Goal: Task Accomplishment & Management: Manage account settings

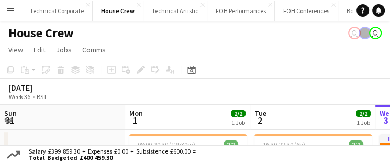
scroll to position [0, 250]
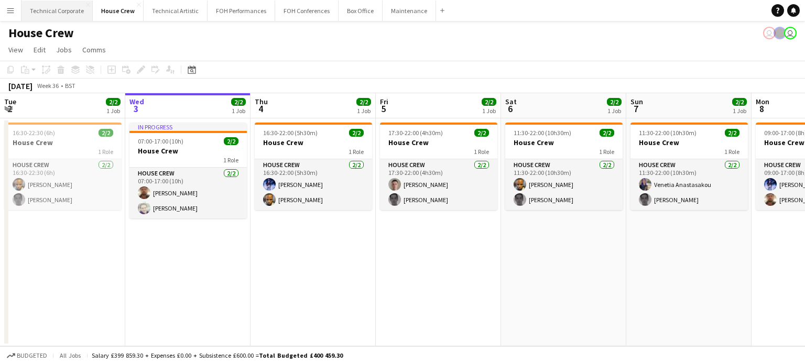
click at [50, 15] on button "Technical Corporate Close" at bounding box center [56, 11] width 71 height 20
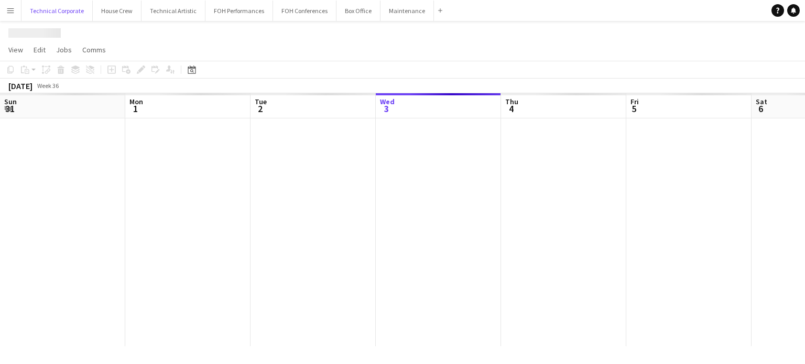
scroll to position [0, 250]
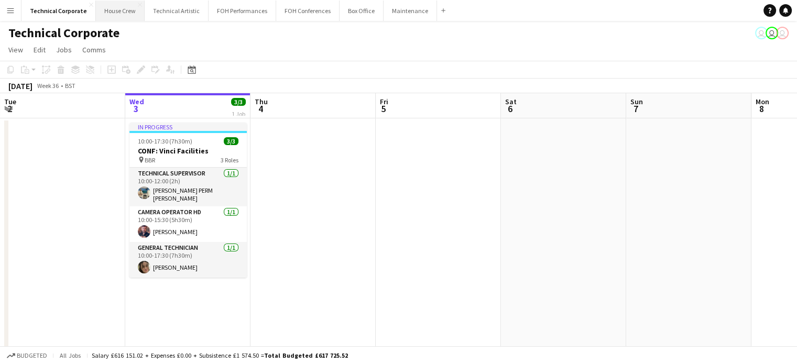
click at [112, 10] on button "House Crew Close" at bounding box center [120, 11] width 49 height 20
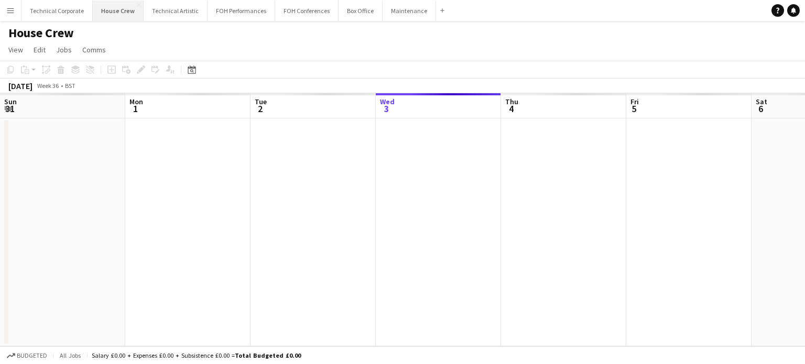
scroll to position [0, 250]
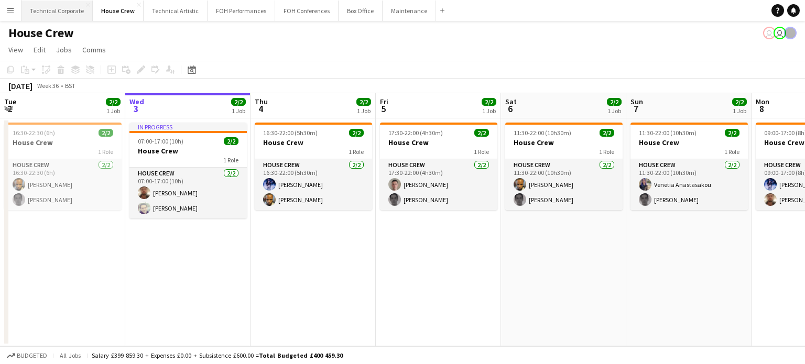
click at [54, 12] on button "Technical Corporate Close" at bounding box center [56, 11] width 71 height 20
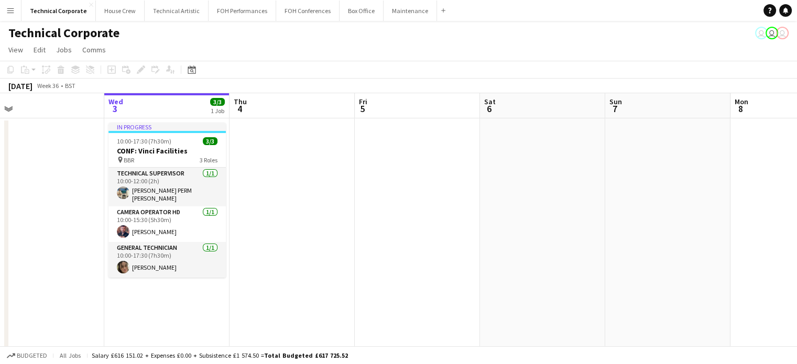
scroll to position [0, 288]
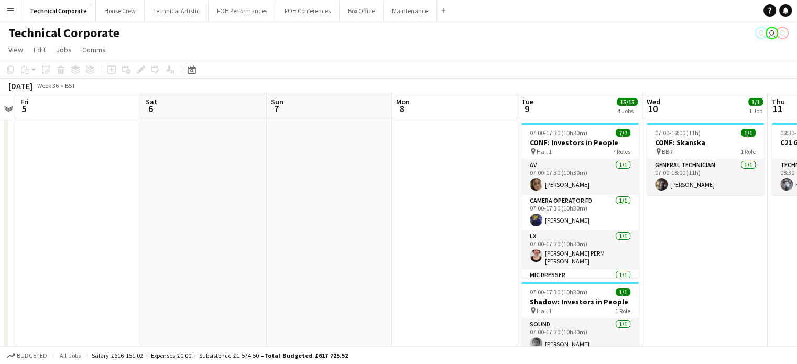
drag, startPoint x: 693, startPoint y: 189, endPoint x: 279, endPoint y: 209, distance: 413.9
click at [279, 162] on app-calendar-viewport "Tue 2 Wed 3 3/3 1 Job Thu 4 Fri 5 Sat 6 Sun 7 Mon 8 Tue 9 15/15 4 Jobs Wed 10 1…" at bounding box center [398, 362] width 797 height 538
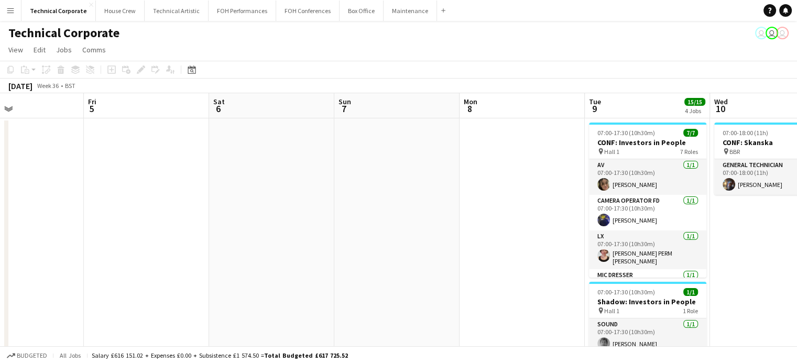
drag, startPoint x: 337, startPoint y: 206, endPoint x: 520, endPoint y: 209, distance: 182.9
click at [390, 162] on app-calendar-viewport "Tue 2 Wed 3 3/3 1 Job Thu 4 Fri 5 Sat 6 Sun 7 Mon 8 Tue 9 15/15 4 Jobs Wed 10 1…" at bounding box center [398, 362] width 797 height 538
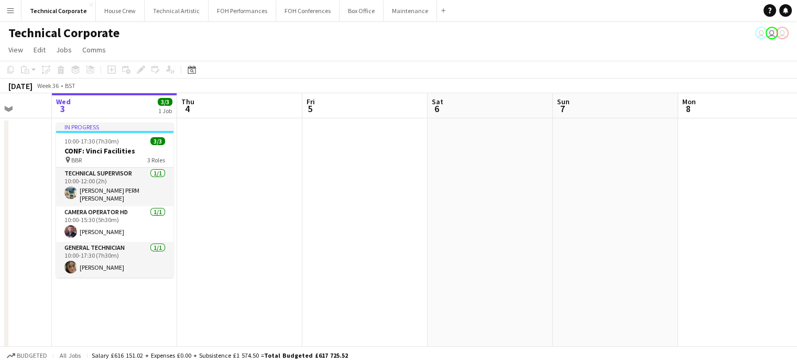
scroll to position [0, 321]
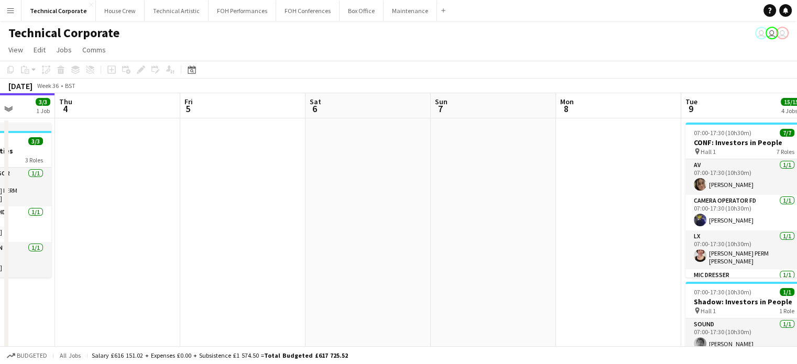
drag, startPoint x: 157, startPoint y: 238, endPoint x: 219, endPoint y: 234, distance: 62.0
click at [227, 162] on app-calendar-viewport "Mon 1 Tue 2 Wed 3 3/3 1 Job Thu 4 Fri 5 Sat 6 Sun 7 Mon 8 Tue 9 15/15 4 Jobs We…" at bounding box center [398, 362] width 797 height 538
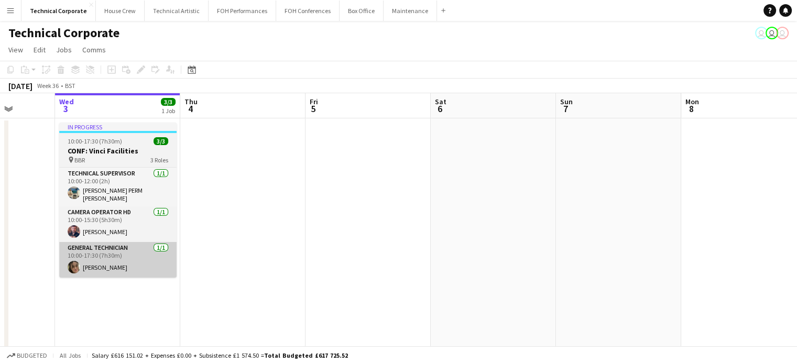
click at [68, 162] on app-card-role "General Technician 1/1 10:00-17:30 (7h30m) Eliyana Evans" at bounding box center [117, 260] width 117 height 36
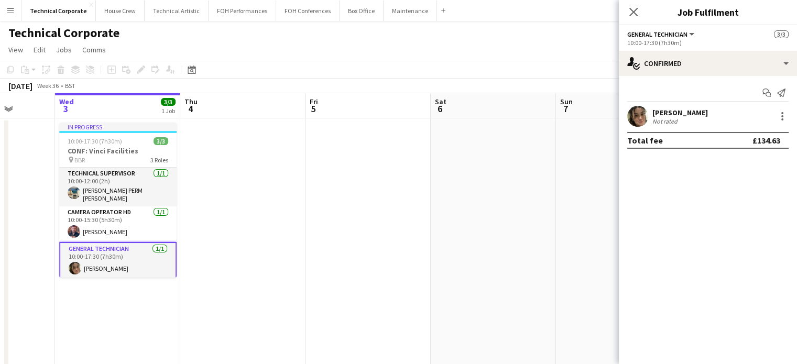
click at [390, 116] on app-user-avatar at bounding box center [637, 116] width 21 height 21
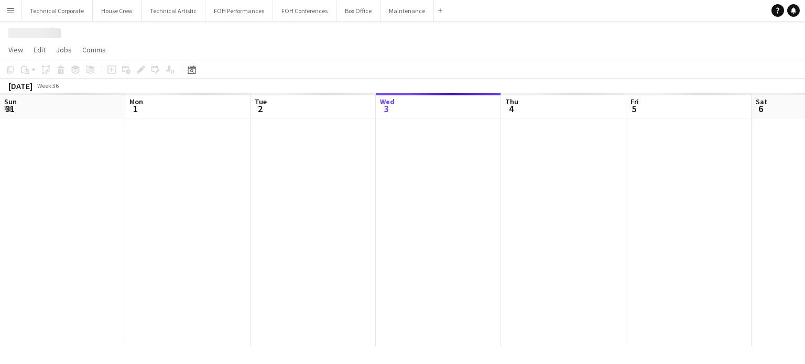
scroll to position [0, 250]
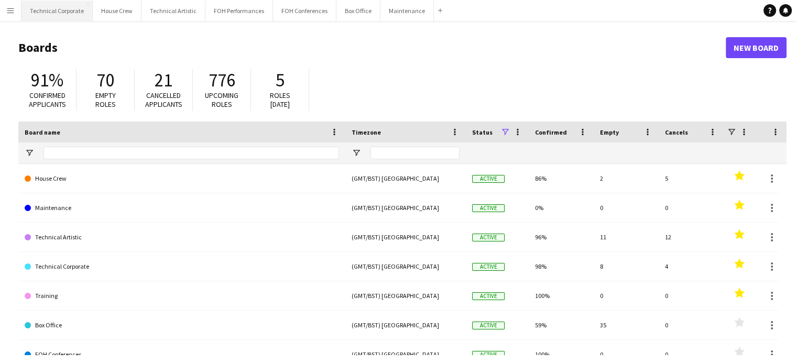
click at [56, 9] on button "Technical Corporate Close" at bounding box center [56, 11] width 71 height 20
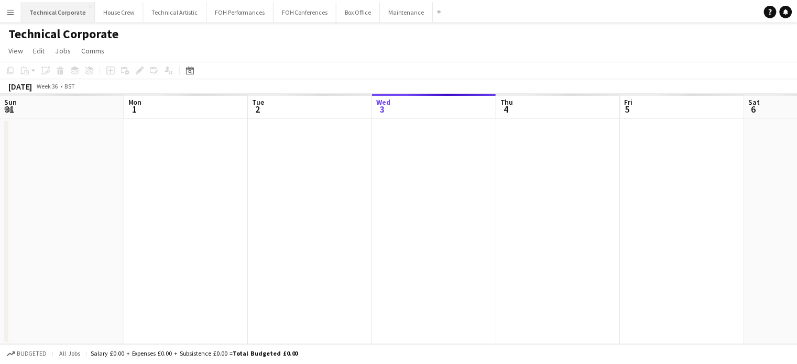
scroll to position [0, 250]
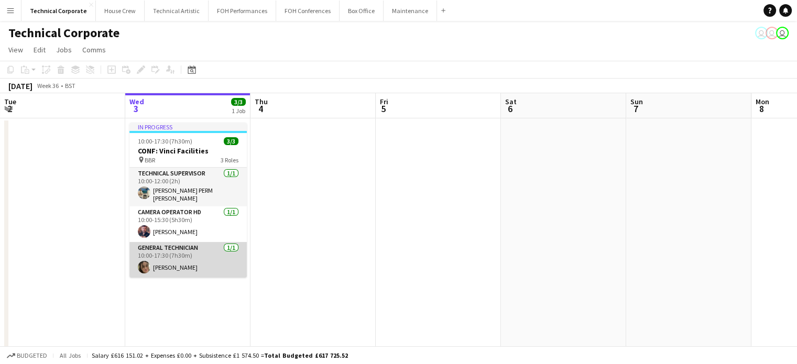
click at [145, 264] on app-user-avatar at bounding box center [144, 267] width 13 height 13
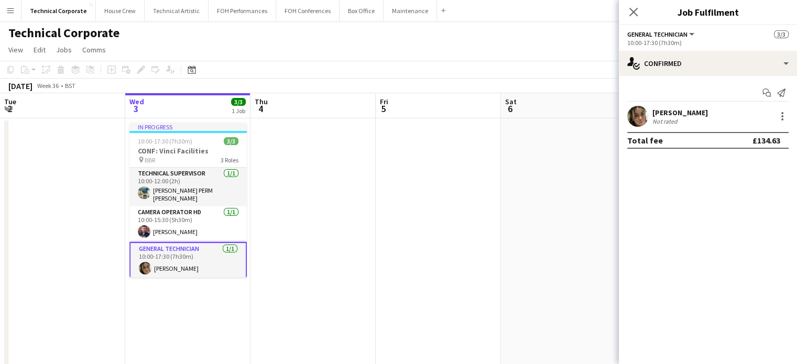
click at [641, 119] on app-user-avatar at bounding box center [637, 116] width 21 height 21
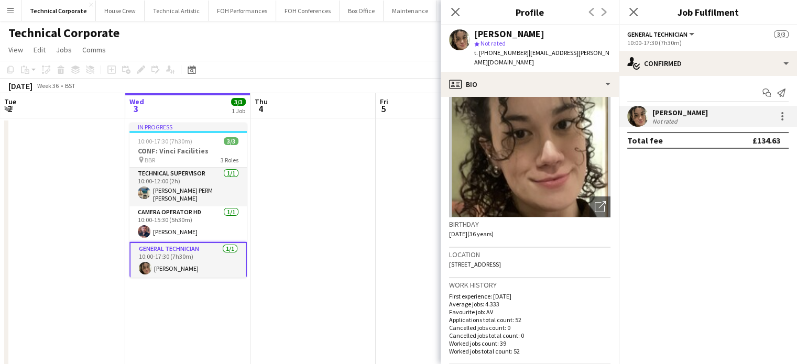
scroll to position [0, 0]
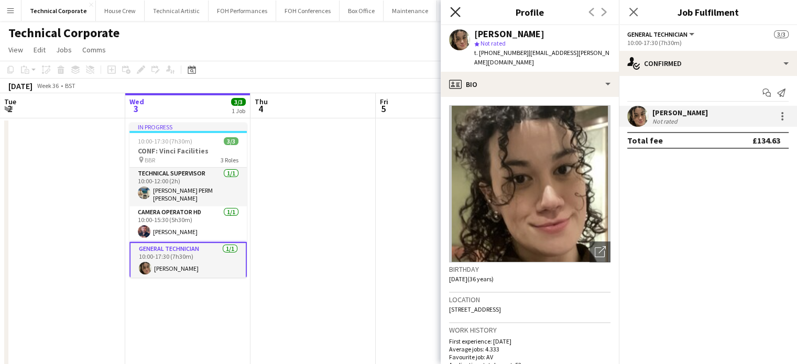
click at [456, 12] on icon at bounding box center [455, 12] width 10 height 10
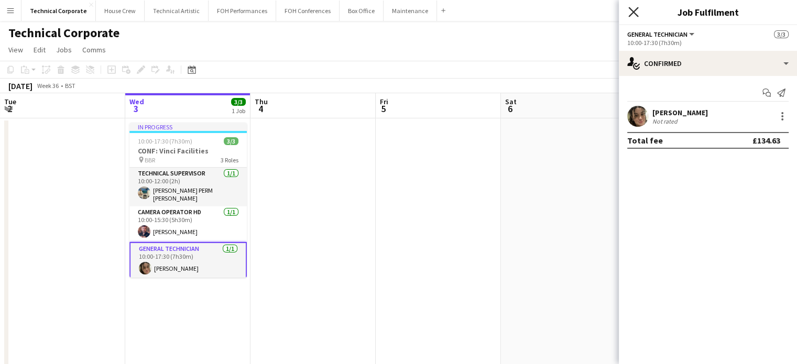
click at [635, 14] on icon at bounding box center [633, 12] width 10 height 10
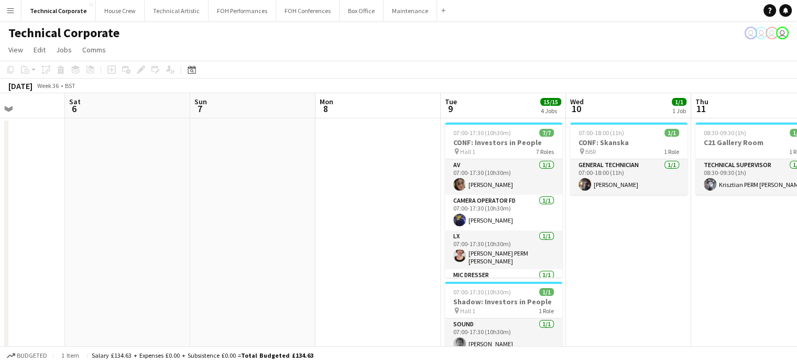
drag, startPoint x: 729, startPoint y: 186, endPoint x: 294, endPoint y: 223, distance: 436.0
click at [294, 223] on app-calendar-viewport "Tue 2 Wed 3 3/3 1 Job Thu 4 Fri 5 Sat 6 Sun 7 Mon 8 Tue 9 15/15 4 Jobs Wed 10 1…" at bounding box center [398, 362] width 797 height 538
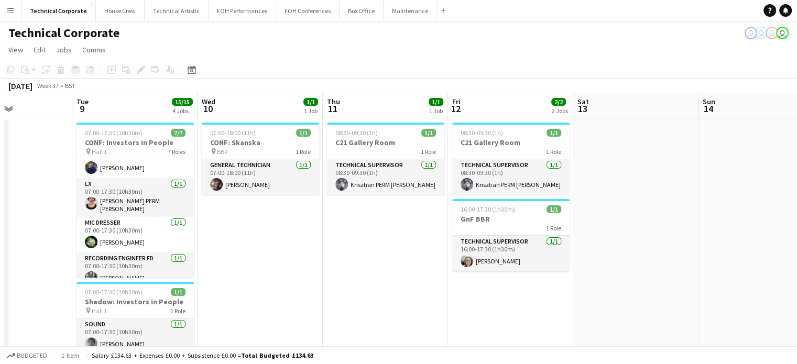
scroll to position [0, 430]
drag, startPoint x: 681, startPoint y: 253, endPoint x: 313, endPoint y: 268, distance: 368.7
click at [313, 268] on app-calendar-viewport "Fri 5 Sat 6 Sun 7 Mon 8 Tue 9 15/15 4 Jobs Wed 10 1/1 1 Job Thu 11 1/1 1 Job Fr…" at bounding box center [398, 362] width 797 height 538
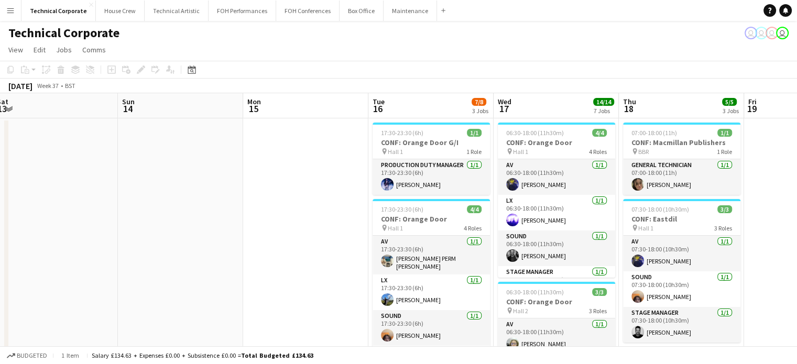
drag, startPoint x: 663, startPoint y: 226, endPoint x: 81, endPoint y: 234, distance: 581.7
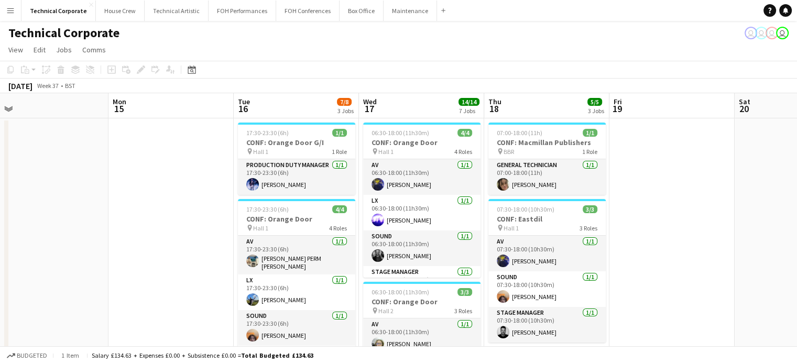
scroll to position [0, 288]
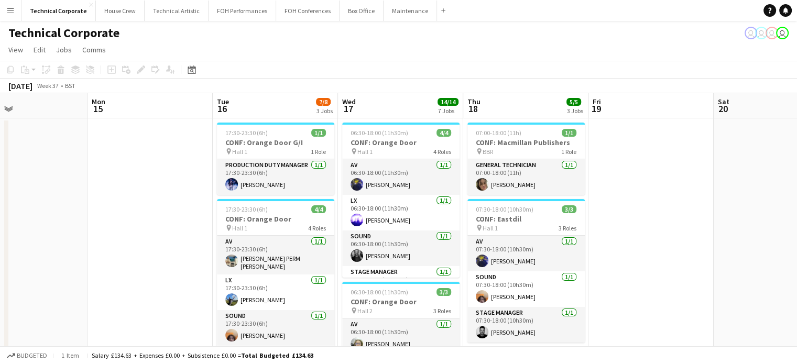
drag, startPoint x: 348, startPoint y: 246, endPoint x: 195, endPoint y: 250, distance: 153.1
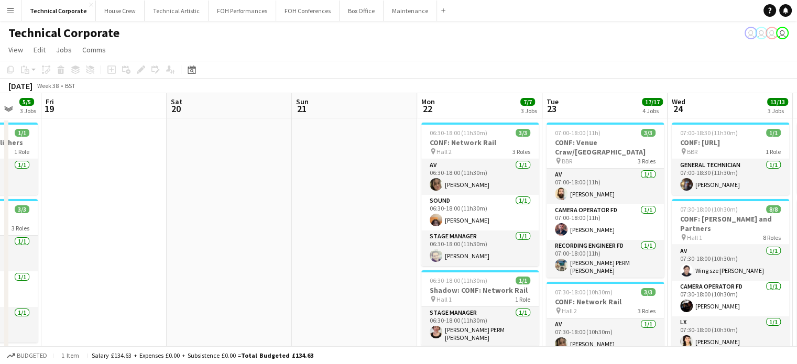
scroll to position [0, 340]
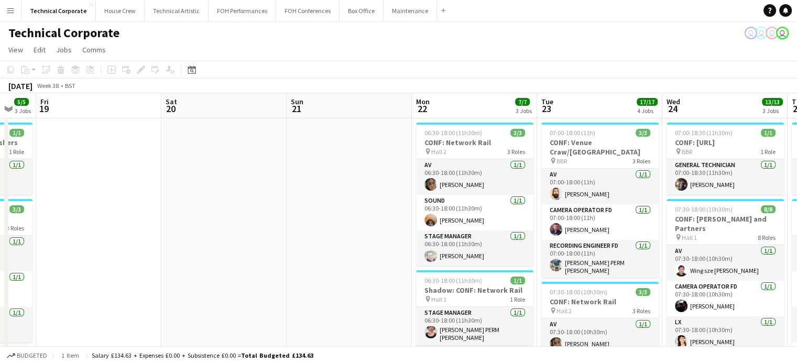
drag, startPoint x: 769, startPoint y: 226, endPoint x: 217, endPoint y: 254, distance: 553.0
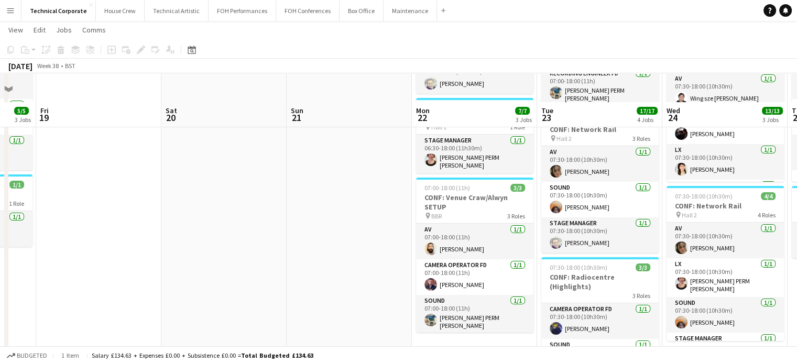
scroll to position [262, 0]
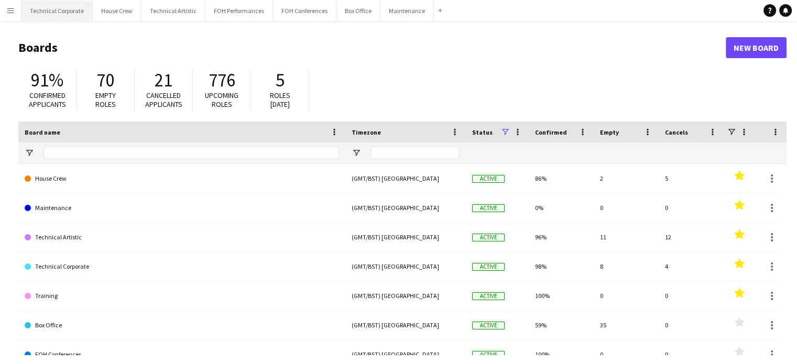
click at [54, 15] on button "Technical Corporate Close" at bounding box center [56, 11] width 71 height 20
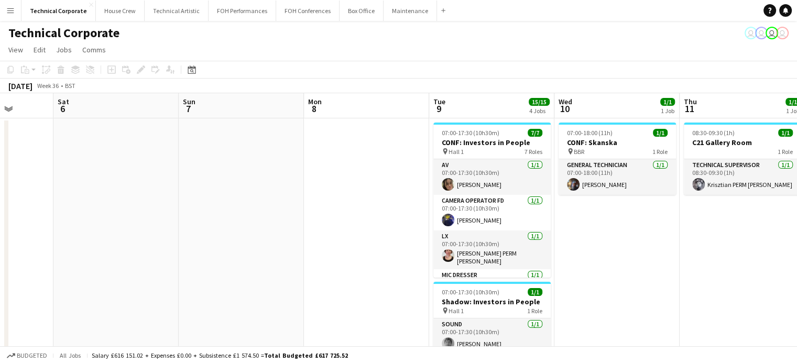
drag, startPoint x: 581, startPoint y: 236, endPoint x: 134, endPoint y: 253, distance: 447.3
click at [134, 253] on app-calendar-viewport "Tue 2 Wed 3 3/3 1 Job Thu 4 Fri 5 Sat 6 Sun 7 Mon 8 Tue 9 15/15 4 Jobs Wed 10 1…" at bounding box center [398, 362] width 797 height 538
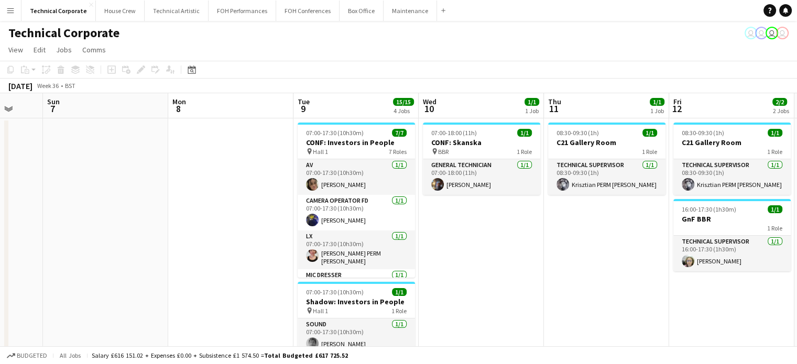
scroll to position [0, 346]
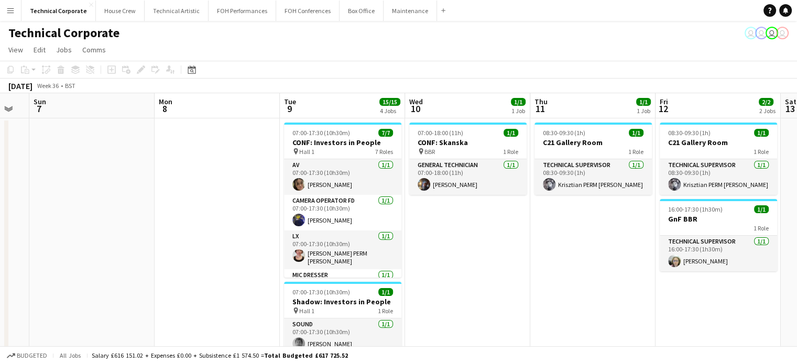
drag, startPoint x: 283, startPoint y: 248, endPoint x: 139, endPoint y: 251, distance: 144.1
click at [139, 251] on app-calendar-viewport "Thu 4 Fri 5 Sat 6 Sun 7 Mon 8 Tue 9 15/15 4 Jobs Wed 10 1/1 1 Job Thu 11 1/1 1 …" at bounding box center [398, 362] width 797 height 538
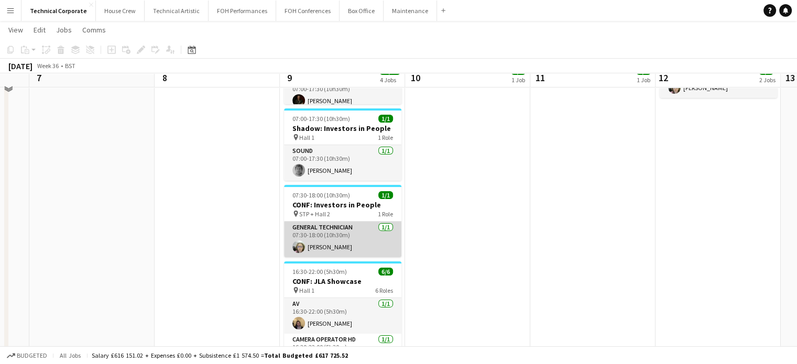
scroll to position [157, 0]
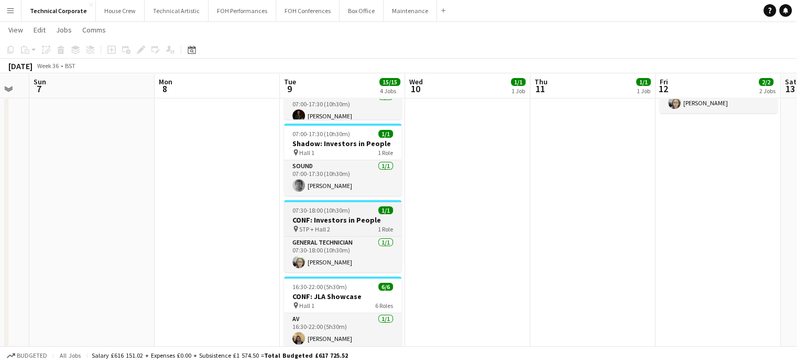
click at [343, 215] on h3 "CONF: Investors in People" at bounding box center [342, 219] width 117 height 9
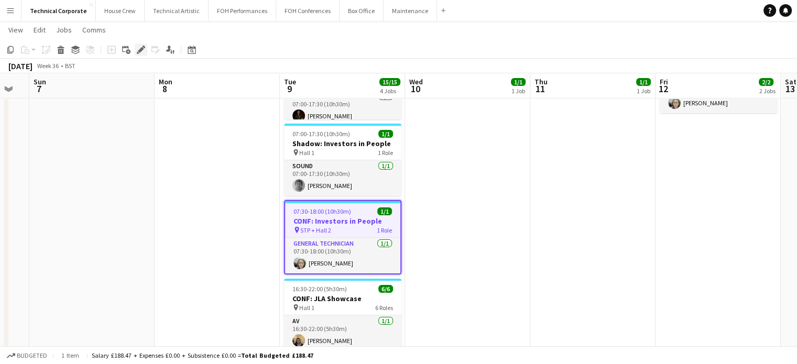
click at [139, 46] on icon "Edit" at bounding box center [141, 50] width 8 height 8
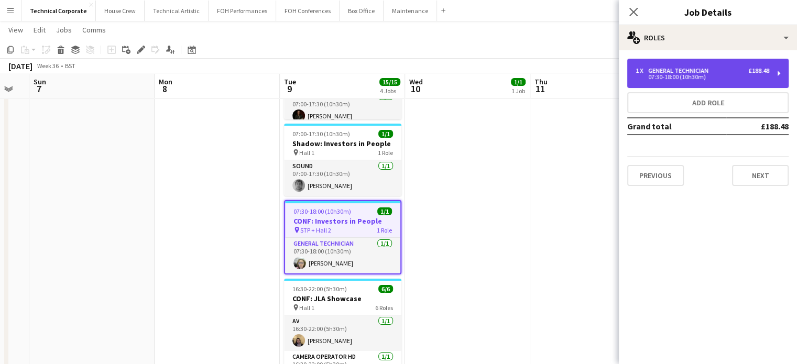
click at [663, 72] on div "General Technician" at bounding box center [680, 70] width 64 height 7
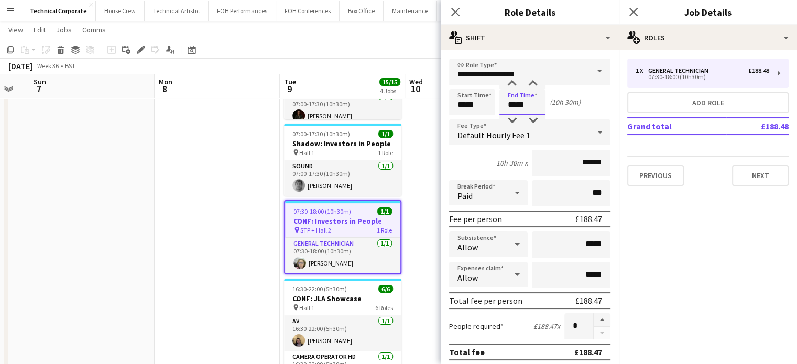
click at [512, 104] on input "*****" at bounding box center [522, 102] width 46 height 26
click at [519, 105] on input "*****" at bounding box center [522, 102] width 46 height 26
type input "*****"
click at [454, 8] on icon "Close pop-in" at bounding box center [455, 12] width 10 height 10
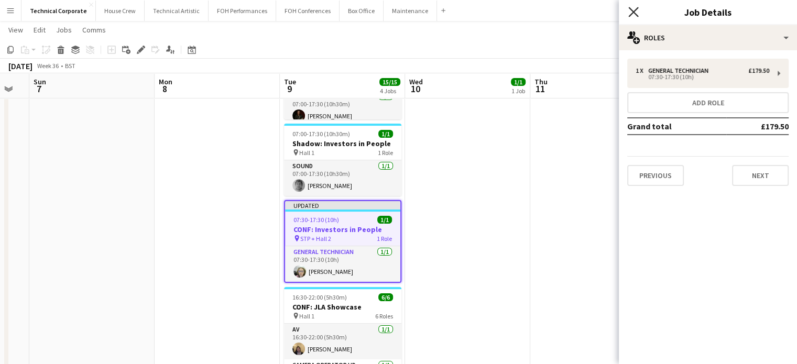
click at [631, 13] on icon "Close pop-in" at bounding box center [633, 12] width 10 height 10
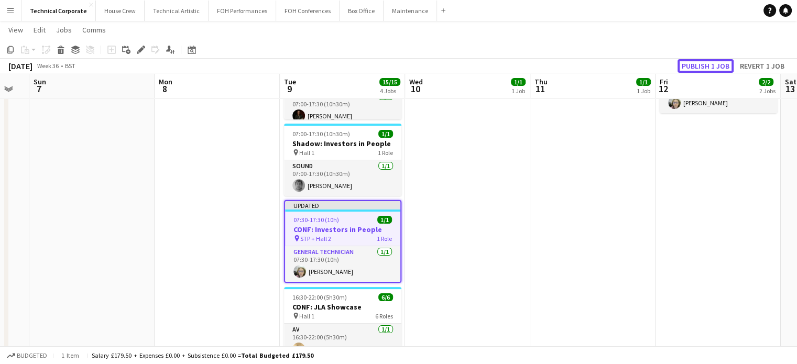
click at [719, 70] on button "Publish 1 job" at bounding box center [706, 66] width 56 height 14
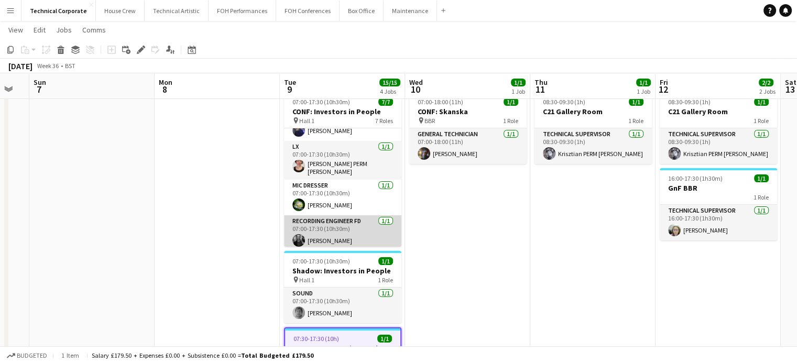
scroll to position [0, 0]
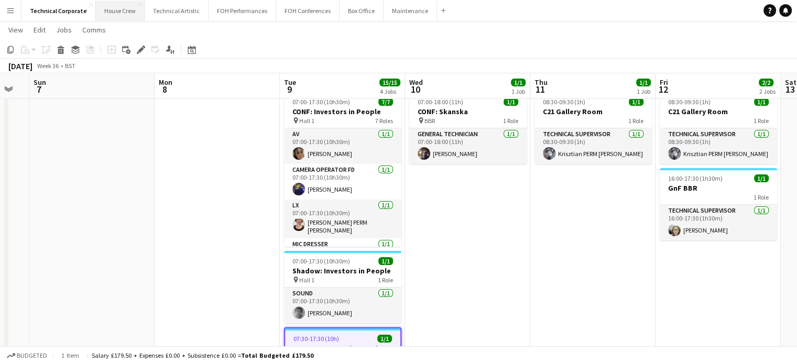
click at [121, 11] on button "House Crew Close" at bounding box center [120, 11] width 49 height 20
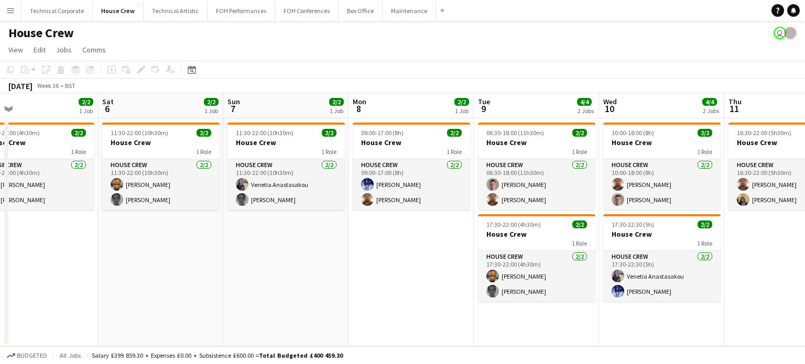
scroll to position [0, 406]
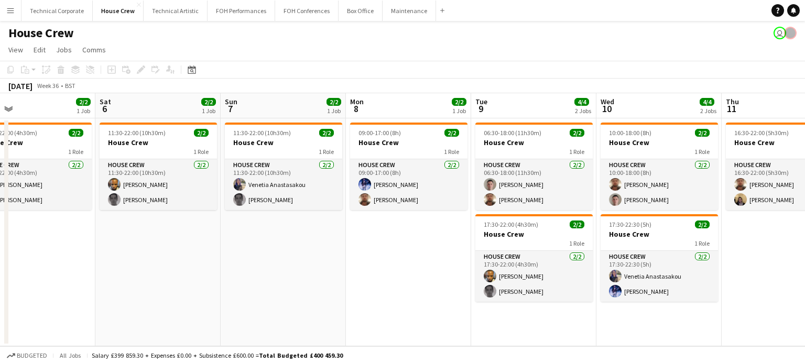
drag, startPoint x: 556, startPoint y: 287, endPoint x: 150, endPoint y: 285, distance: 405.6
click at [150, 285] on app-calendar-viewport "Tue 2 2/2 1 Job Wed 3 2/2 1 Job Thu 4 2/2 1 Job Fri 5 2/2 1 Job Sat 6 2/2 1 Job…" at bounding box center [402, 219] width 805 height 253
click at [54, 12] on button "Technical Corporate Close" at bounding box center [56, 11] width 71 height 20
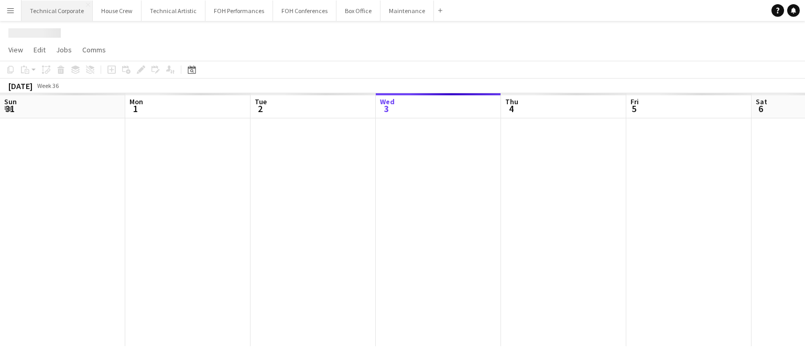
scroll to position [0, 250]
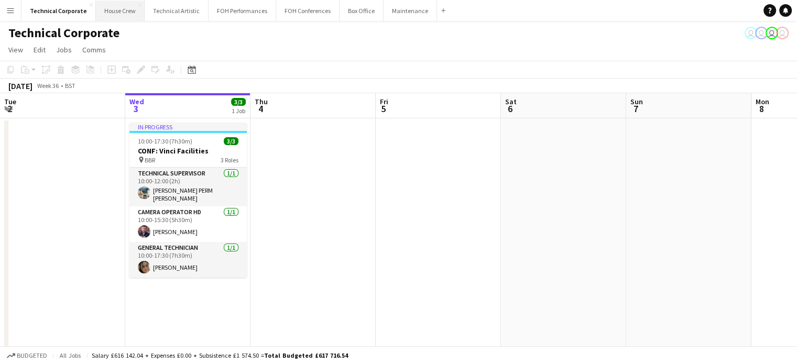
click at [126, 15] on button "House Crew Close" at bounding box center [120, 11] width 49 height 20
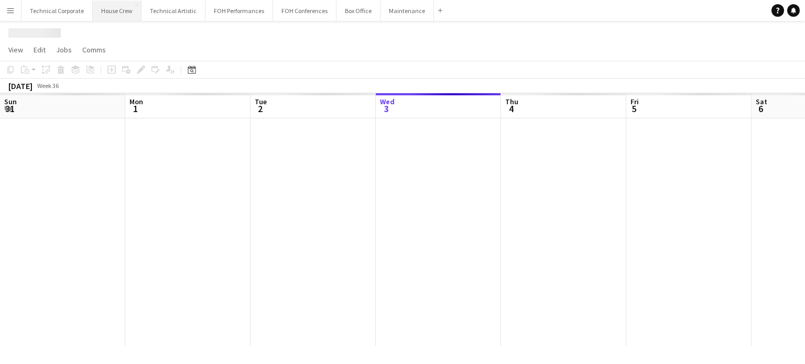
scroll to position [0, 250]
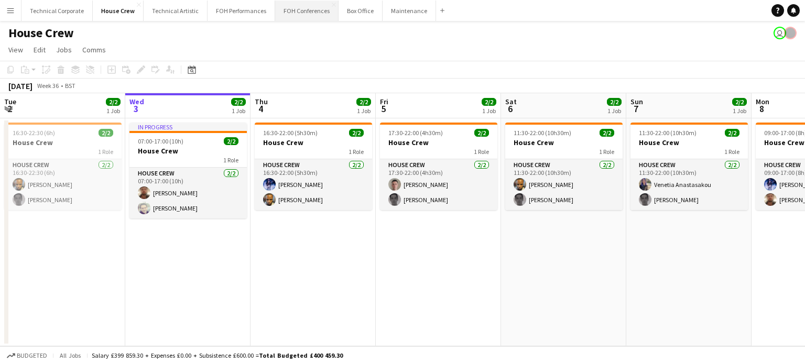
click at [282, 12] on button "FOH Conferences Close" at bounding box center [306, 11] width 63 height 20
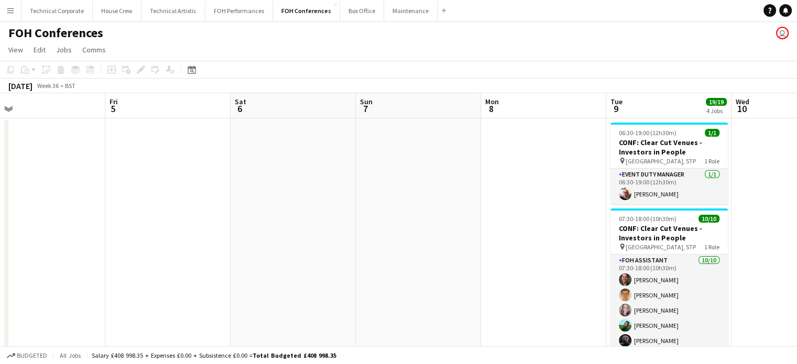
scroll to position [0, 289]
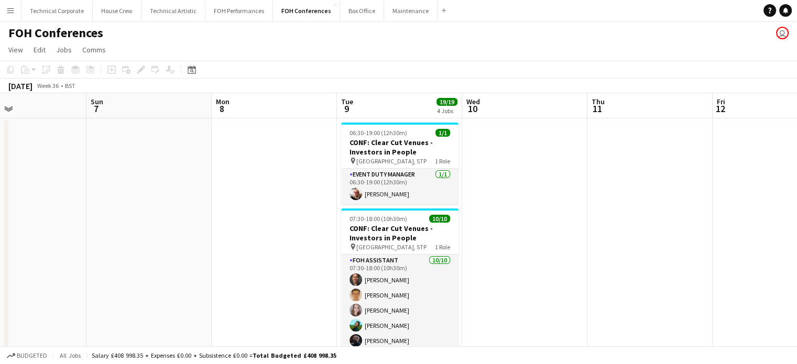
drag, startPoint x: 530, startPoint y: 217, endPoint x: 36, endPoint y: 234, distance: 495.0
click at [36, 234] on app-calendar-viewport "Thu 4 Fri 5 Sat 6 Sun 7 Mon 8 Tue 9 19/19 4 Jobs Wed 10 Thu 11 Fri 12 Sat 13 Su…" at bounding box center [398, 362] width 797 height 538
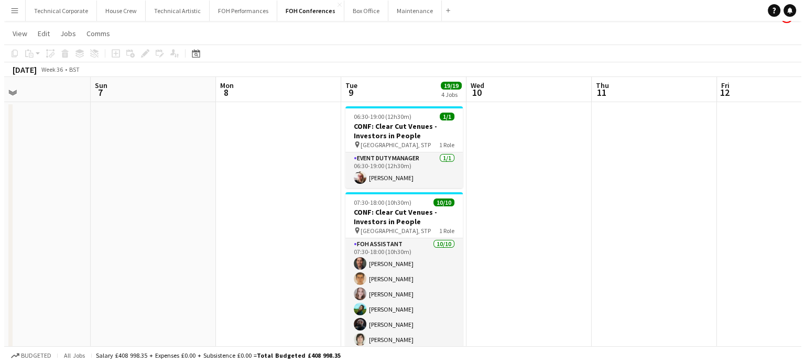
scroll to position [0, 0]
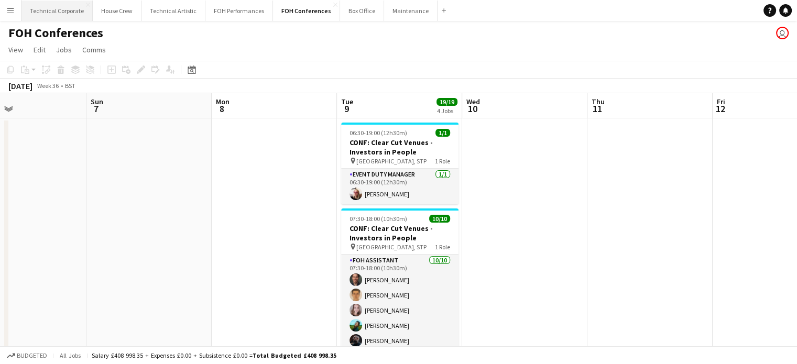
click at [57, 11] on button "Technical Corporate Close" at bounding box center [56, 11] width 71 height 20
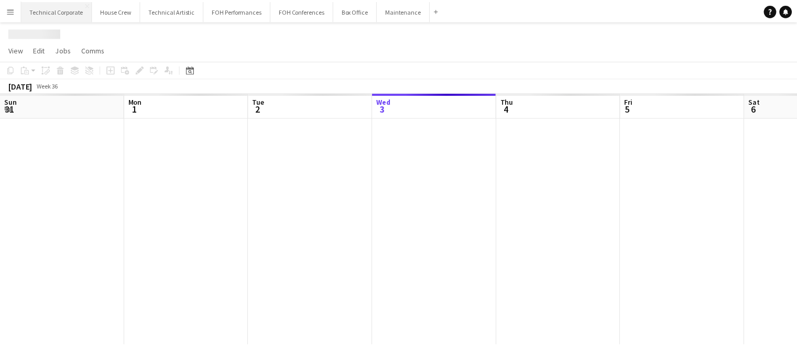
scroll to position [0, 250]
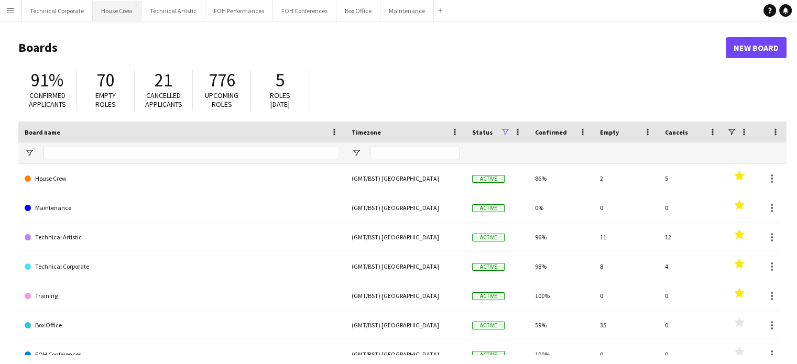
click at [113, 10] on button "House Crew Close" at bounding box center [117, 11] width 49 height 20
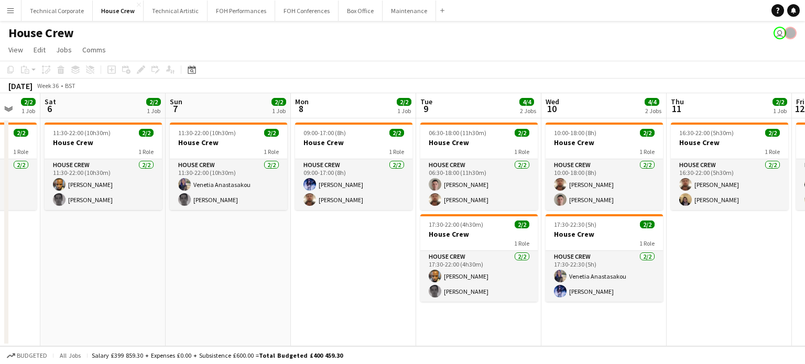
scroll to position [0, 486]
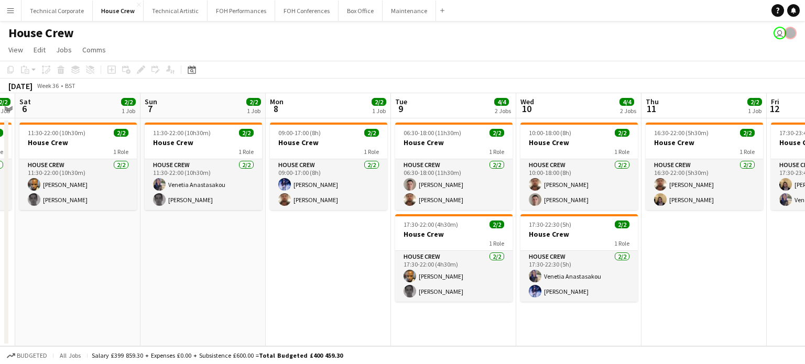
drag, startPoint x: 593, startPoint y: 217, endPoint x: 107, endPoint y: 250, distance: 486.8
click at [107, 250] on app-calendar-viewport "Tue 2 2/2 1 Job Wed 3 2/2 1 Job Thu 4 2/2 1 Job Fri 5 2/2 1 Job Sat 6 2/2 1 Job…" at bounding box center [402, 219] width 805 height 253
click at [50, 12] on button "Technical Corporate Close" at bounding box center [56, 11] width 71 height 20
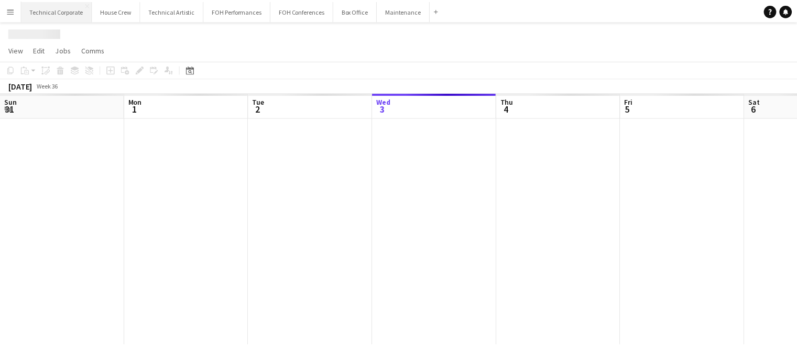
scroll to position [0, 250]
